Goal: Transaction & Acquisition: Book appointment/travel/reservation

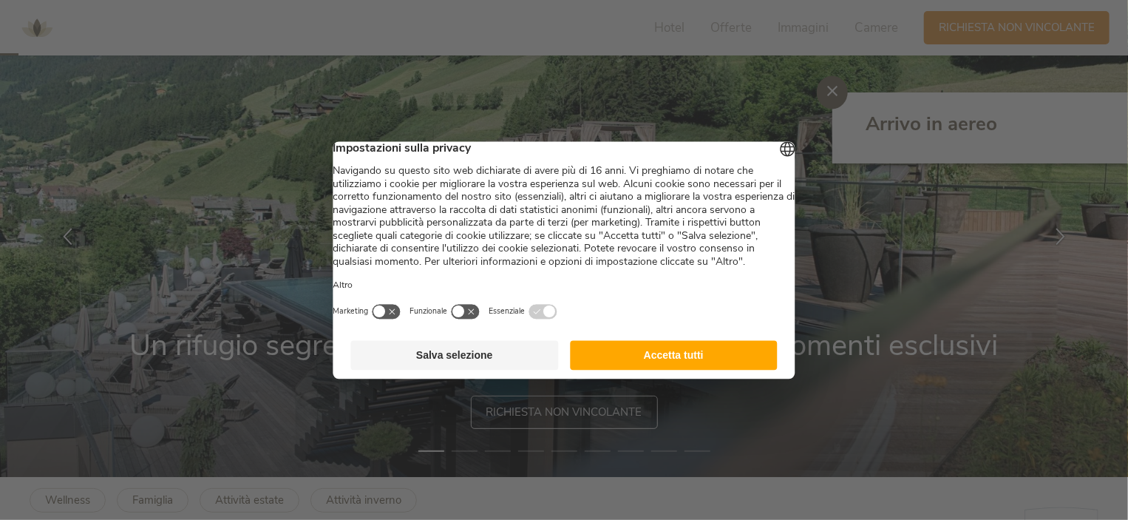
click at [641, 370] on button "Accetta tutti" at bounding box center [674, 355] width 208 height 30
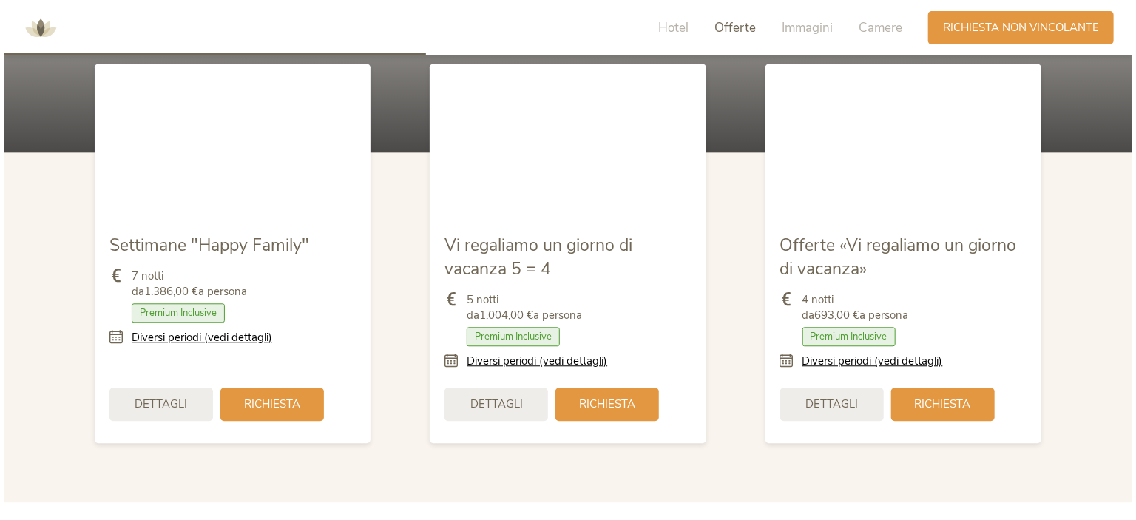
scroll to position [1701, 0]
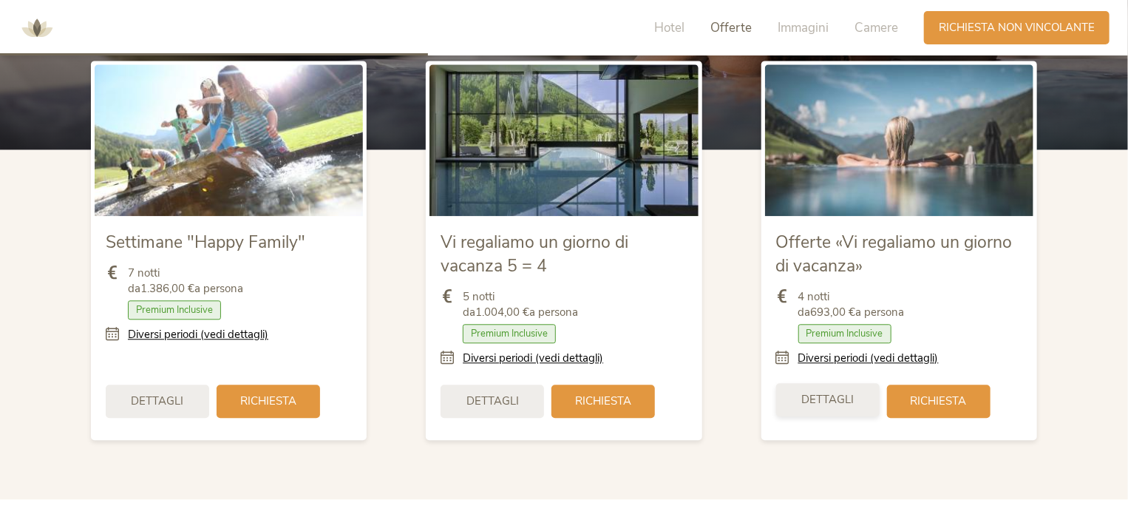
click at [805, 398] on span "Dettagli" at bounding box center [828, 400] width 53 height 16
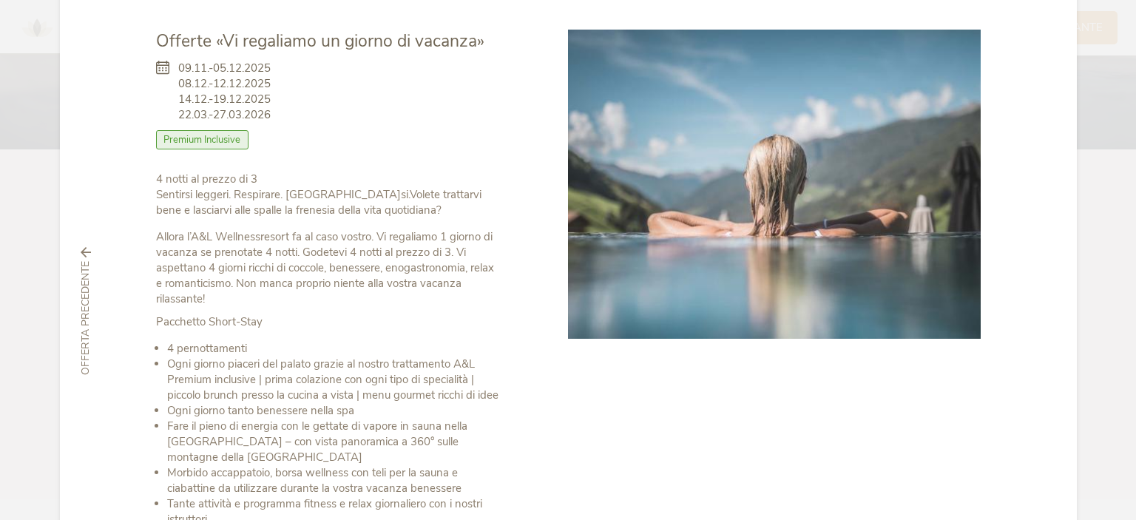
scroll to position [0, 0]
